Goal: Task Accomplishment & Management: Use online tool/utility

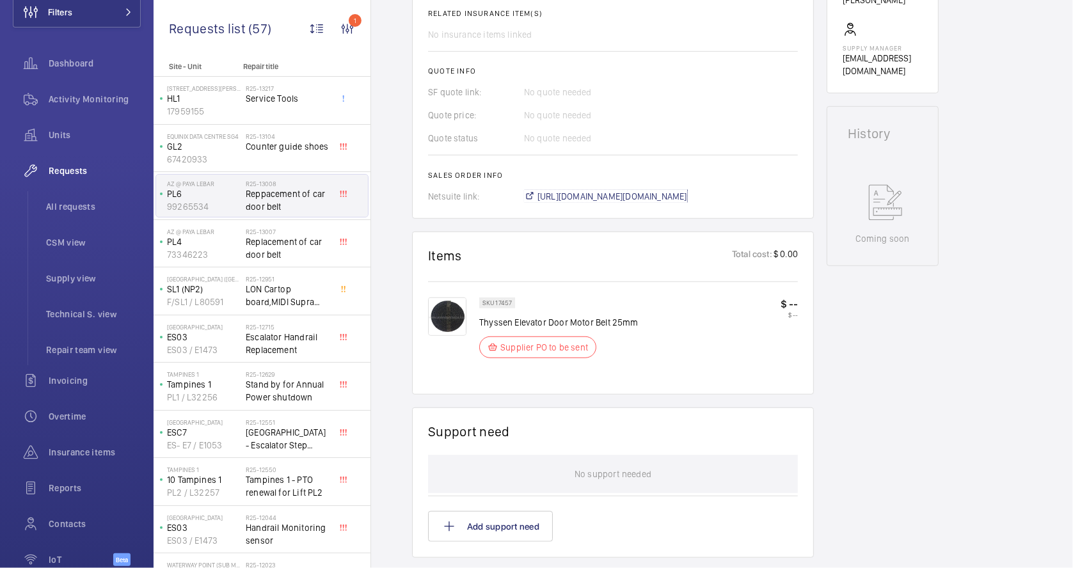
scroll to position [227, 0]
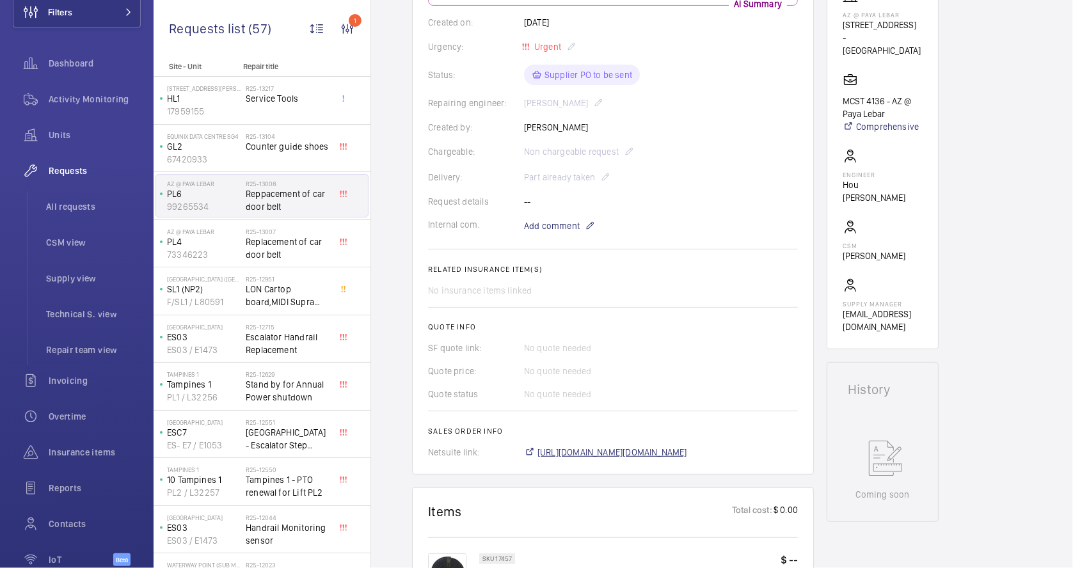
click at [655, 456] on span "[URL][DOMAIN_NAME][DOMAIN_NAME]" at bounding box center [612, 452] width 150 height 13
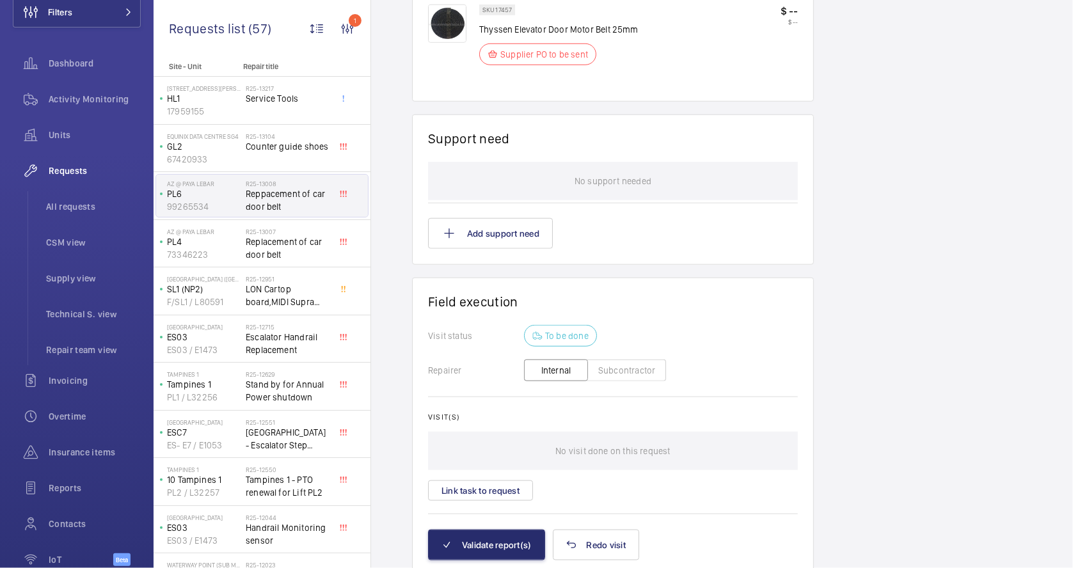
scroll to position [824, 0]
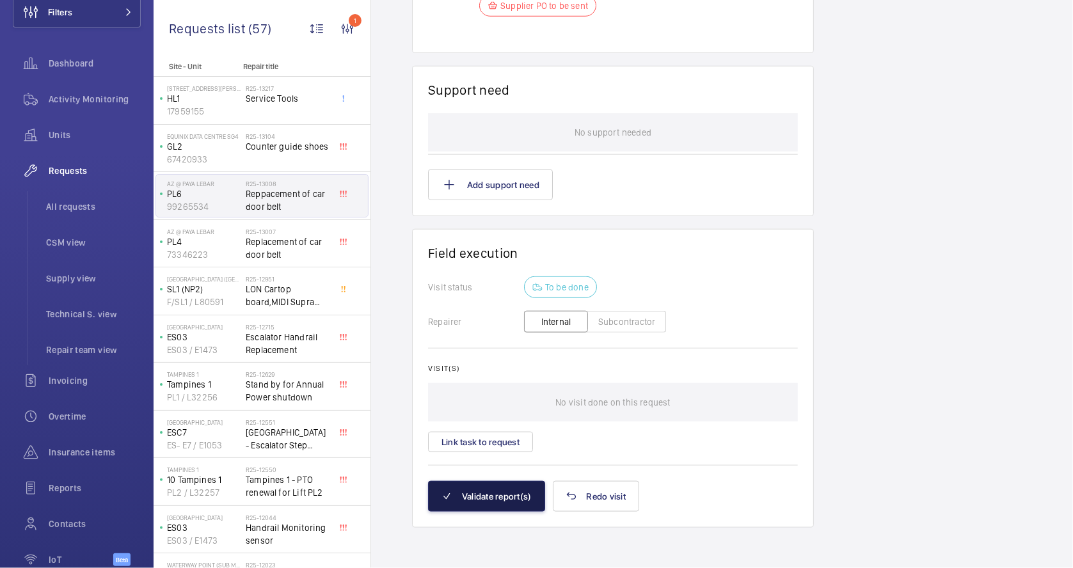
click at [497, 500] on button "Validate report(s)" at bounding box center [486, 496] width 117 height 31
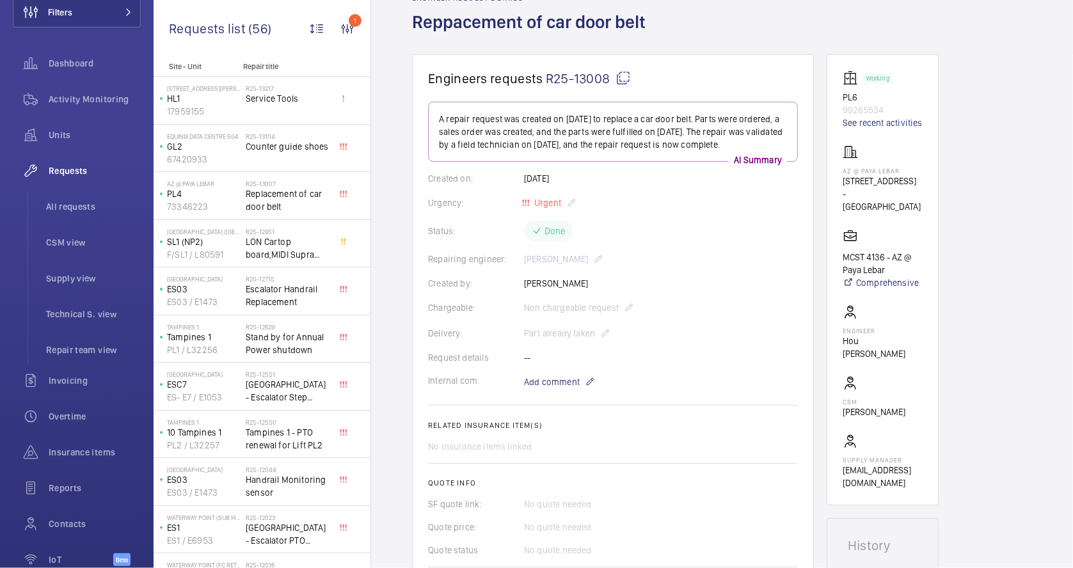
scroll to position [0, 0]
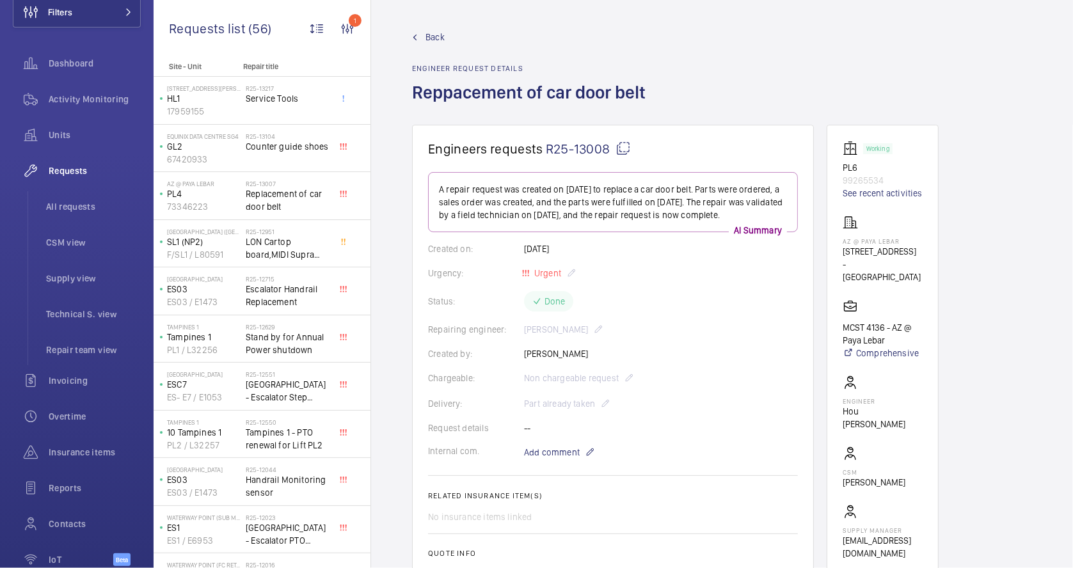
click at [432, 38] on span "Back" at bounding box center [435, 37] width 19 height 13
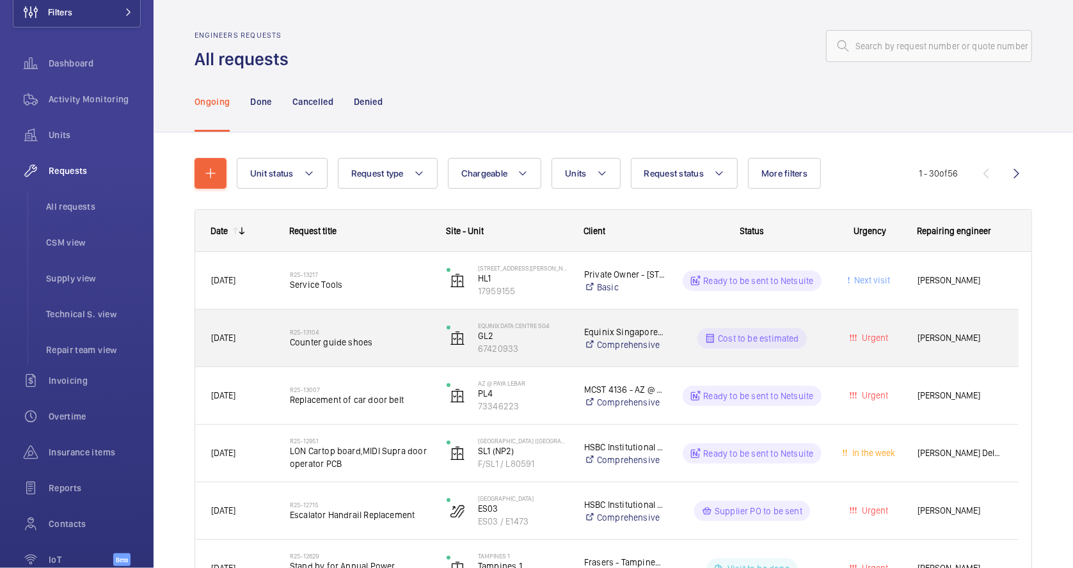
click at [385, 343] on span "Counter guide shoes" at bounding box center [360, 342] width 140 height 13
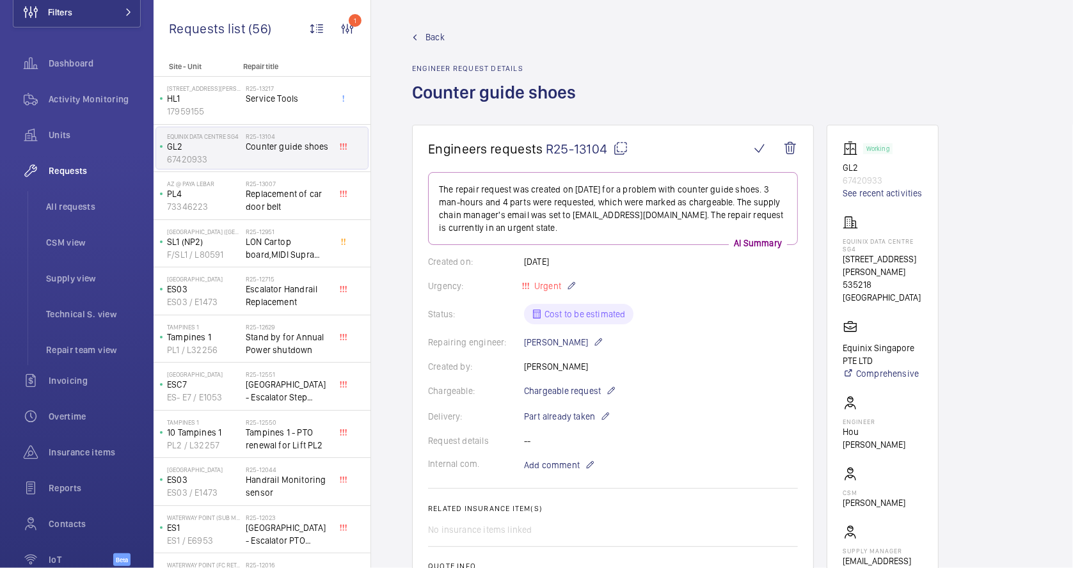
click at [449, 37] on link "Back" at bounding box center [497, 37] width 171 height 13
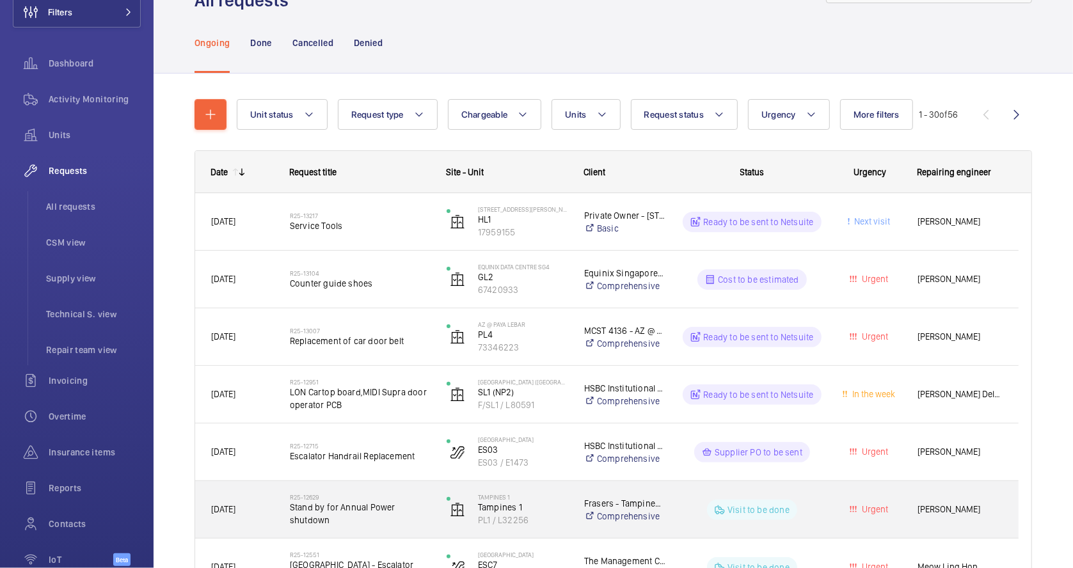
scroll to position [85, 0]
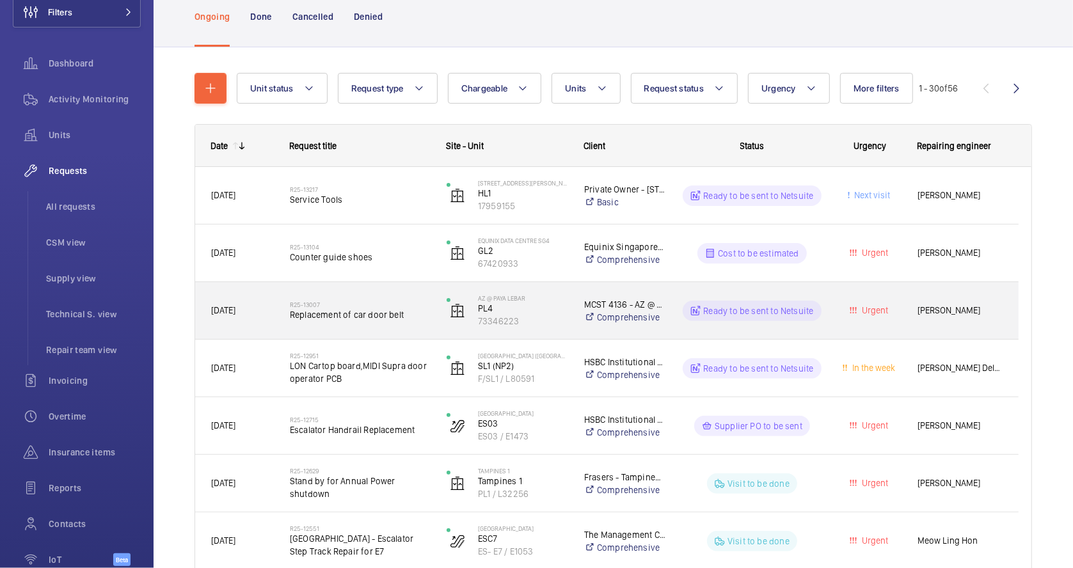
click at [394, 325] on div "R25-13007 Replacement of car door belt" at bounding box center [360, 310] width 140 height 37
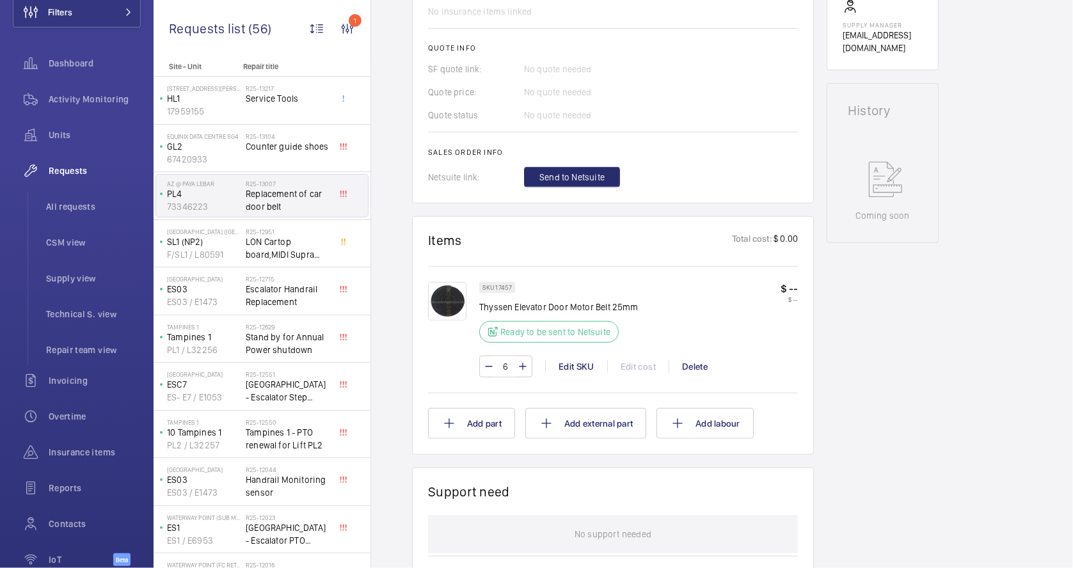
scroll to position [597, 0]
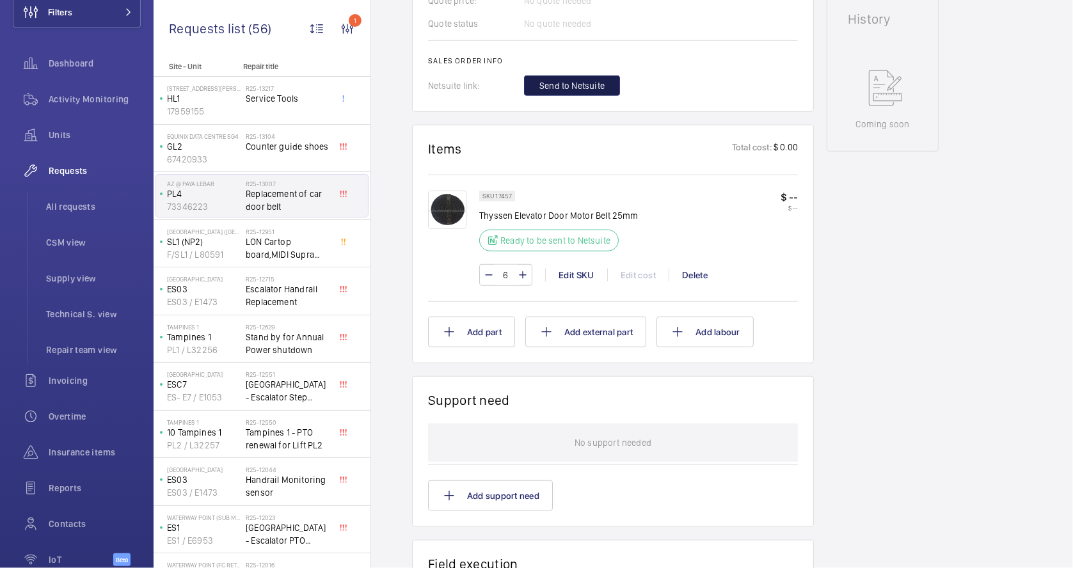
click at [581, 83] on span "Send to Netsuite" at bounding box center [571, 85] width 65 height 13
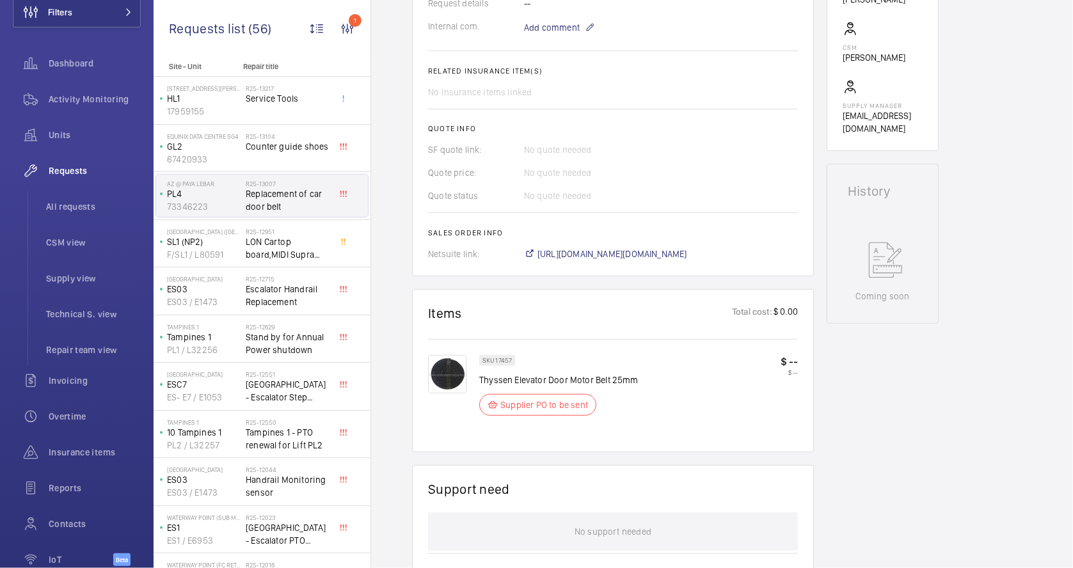
scroll to position [426, 0]
click at [687, 254] on span "[URL][DOMAIN_NAME][DOMAIN_NAME]" at bounding box center [612, 252] width 150 height 13
